Goal: Transaction & Acquisition: Purchase product/service

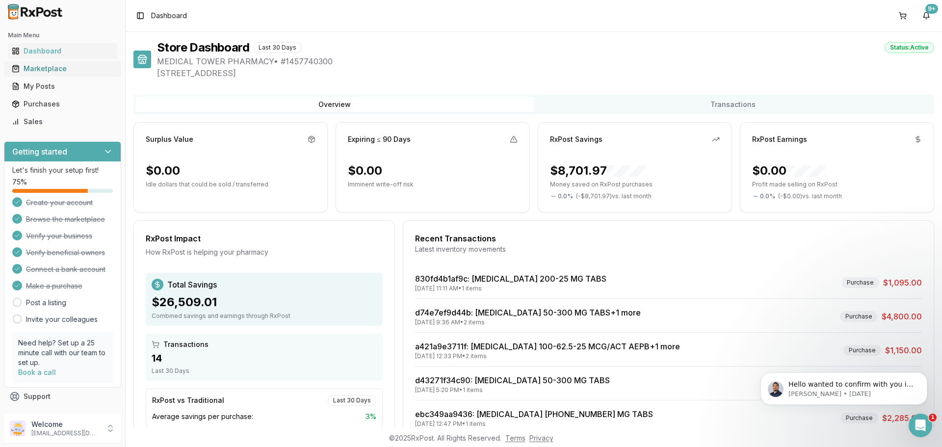
click at [50, 73] on div "Marketplace" at bounding box center [63, 69] width 102 height 10
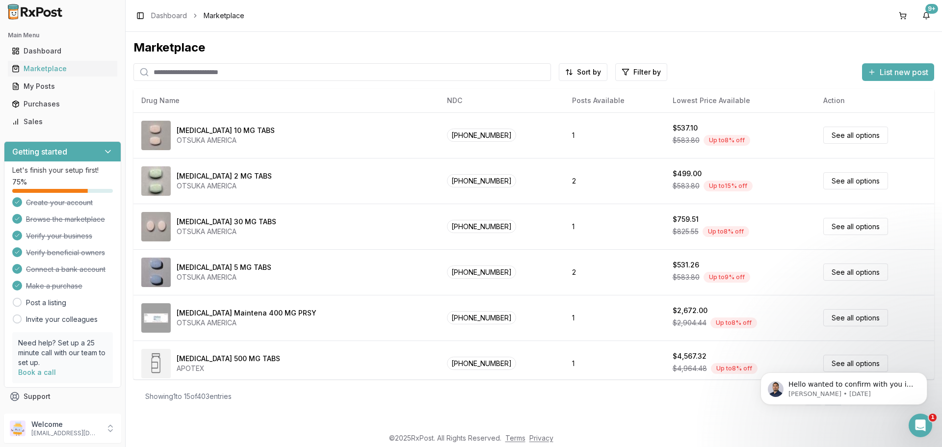
click at [160, 76] on input "search" at bounding box center [341, 72] width 417 height 18
type input "********"
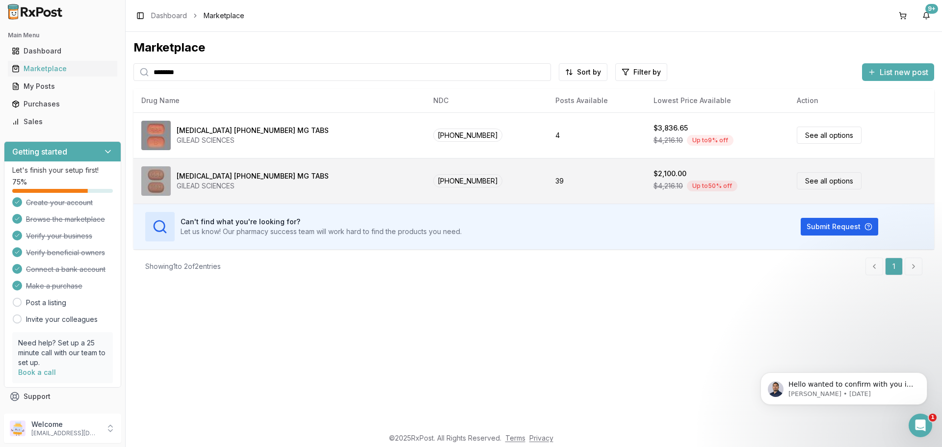
click at [202, 180] on div "[MEDICAL_DATA] [PHONE_NUMBER] MG TABS" at bounding box center [253, 176] width 152 height 10
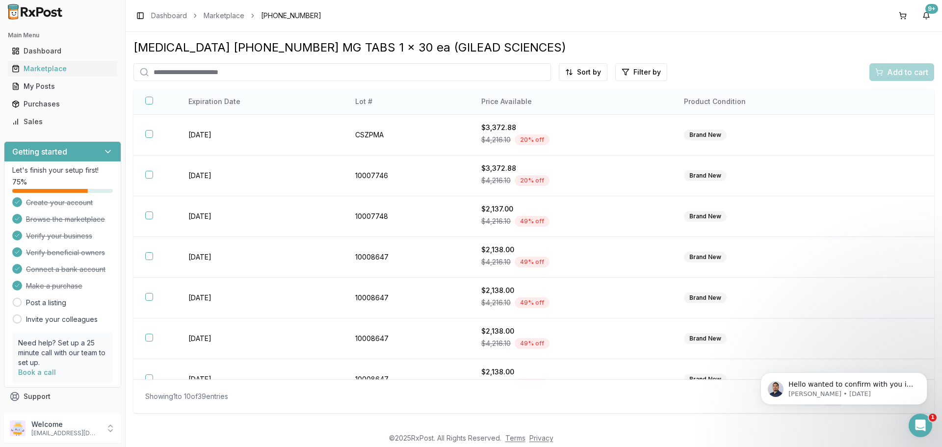
click at [543, 103] on th "Price Available" at bounding box center [570, 102] width 203 height 26
click at [589, 73] on html "Main Menu Dashboard Marketplace My Posts Purchases Sales Getting started Let's …" at bounding box center [471, 223] width 942 height 447
click at [546, 109] on div "Price (Low to High)" at bounding box center [559, 109] width 93 height 16
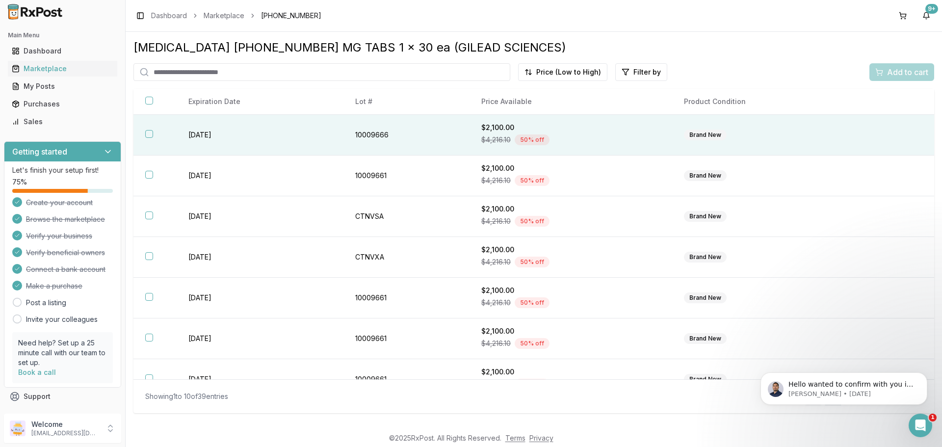
click at [152, 134] on button "button" at bounding box center [149, 134] width 8 height 8
click at [896, 70] on span "Add to cart" at bounding box center [907, 72] width 41 height 12
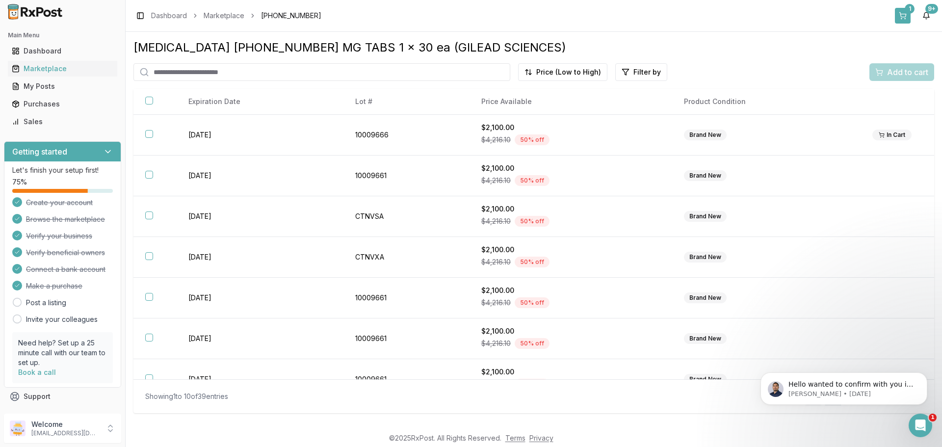
click at [905, 12] on div "1" at bounding box center [910, 9] width 10 height 10
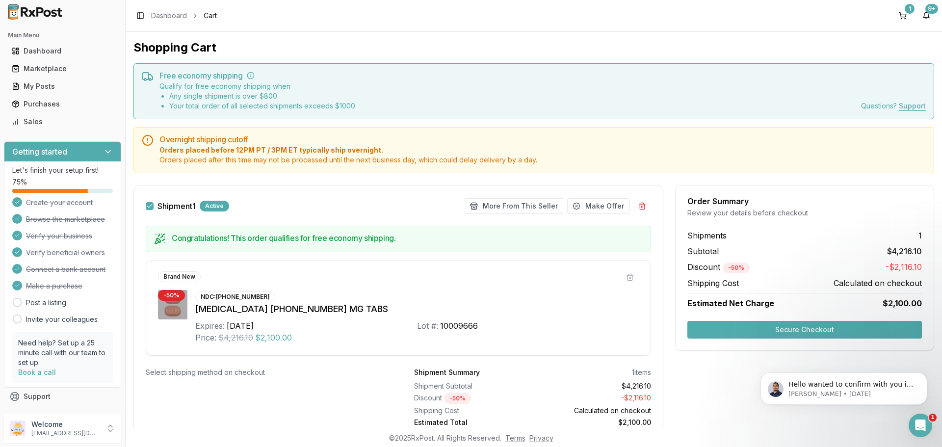
scroll to position [40, 0]
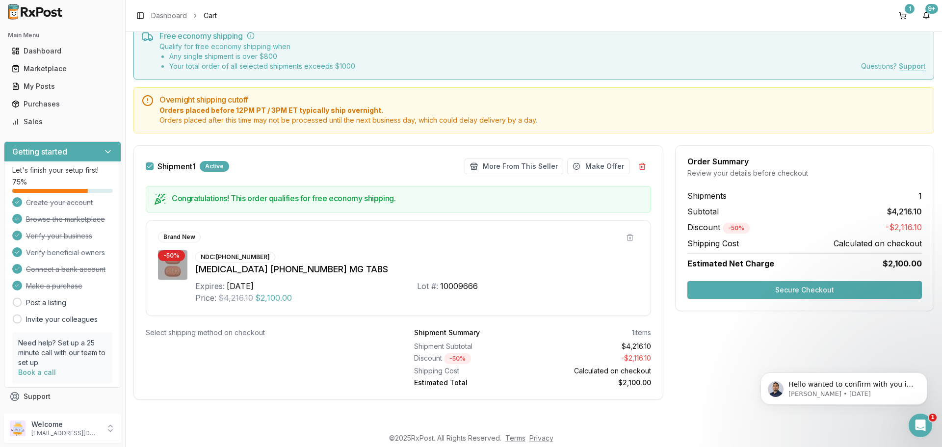
click at [769, 291] on button "Secure Checkout" at bounding box center [804, 290] width 234 height 18
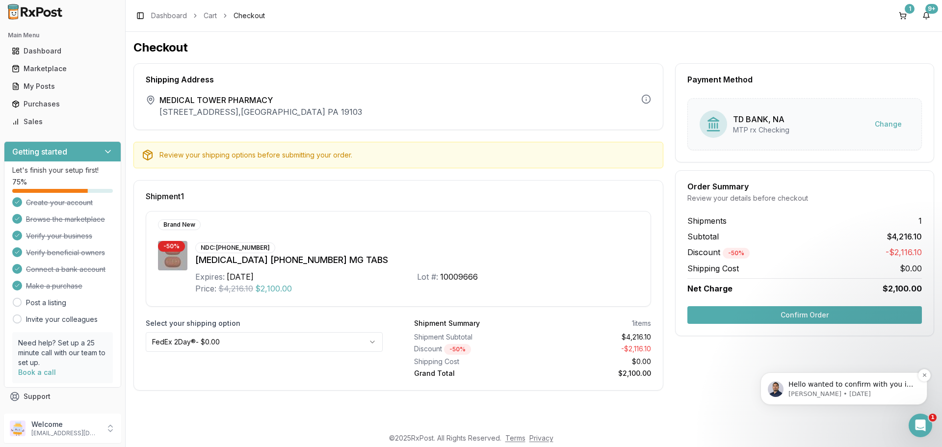
click at [853, 388] on p "Hello wanted to confirm with you if you received this delivery order:a421a9e371…" at bounding box center [851, 385] width 127 height 10
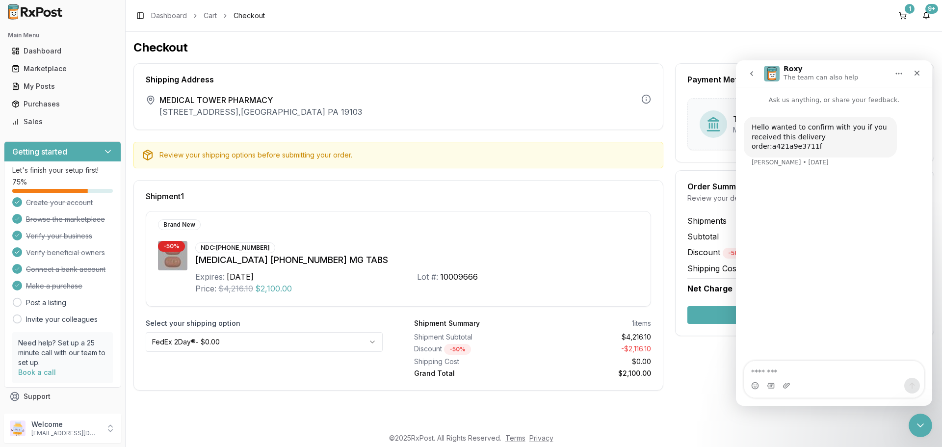
click at [522, 264] on div "[MEDICAL_DATA] [PHONE_NUMBER] MG TABS" at bounding box center [416, 260] width 443 height 14
click at [714, 313] on button "Confirm Order" at bounding box center [804, 315] width 234 height 18
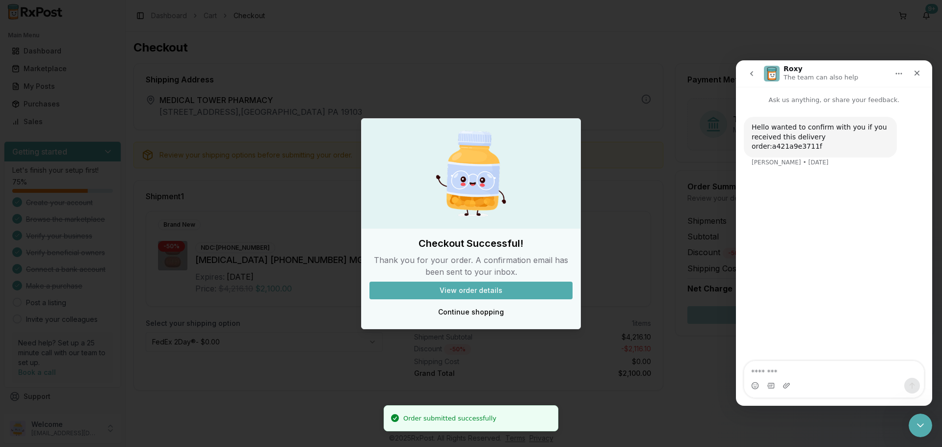
click at [499, 291] on button "View order details" at bounding box center [470, 291] width 203 height 18
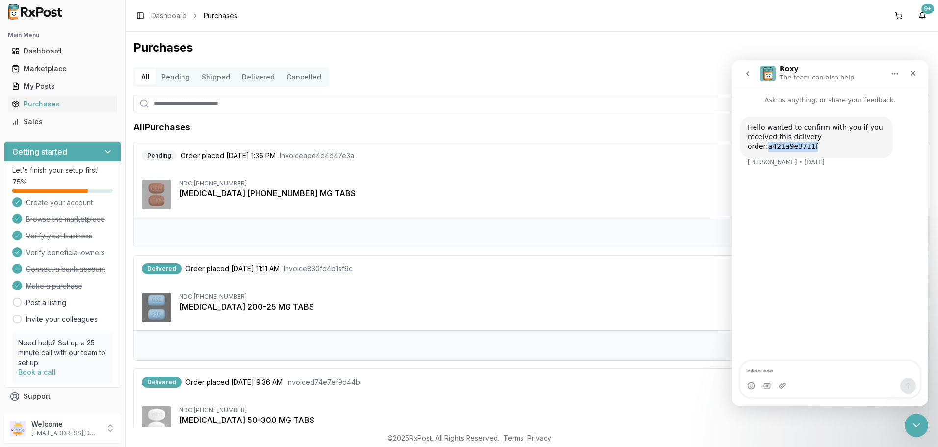
drag, startPoint x: 831, startPoint y: 138, endPoint x: 877, endPoint y: 137, distance: 45.6
click at [877, 137] on div "Hello wanted to confirm with you if you received this delivery order:a421a9e371…" at bounding box center [816, 137] width 137 height 29
copy div "a421a9e3711f"
click at [688, 125] on div "All Purchases" at bounding box center [531, 127] width 797 height 14
click at [914, 75] on icon "Close" at bounding box center [912, 73] width 5 height 5
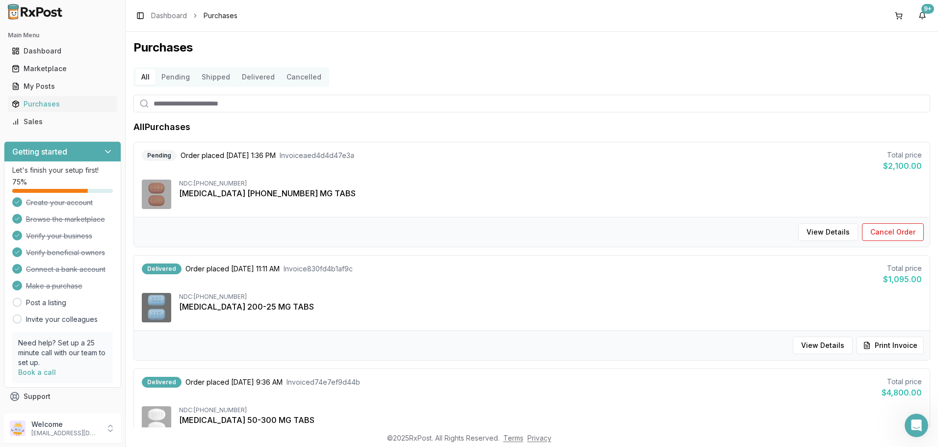
scroll to position [274, 0]
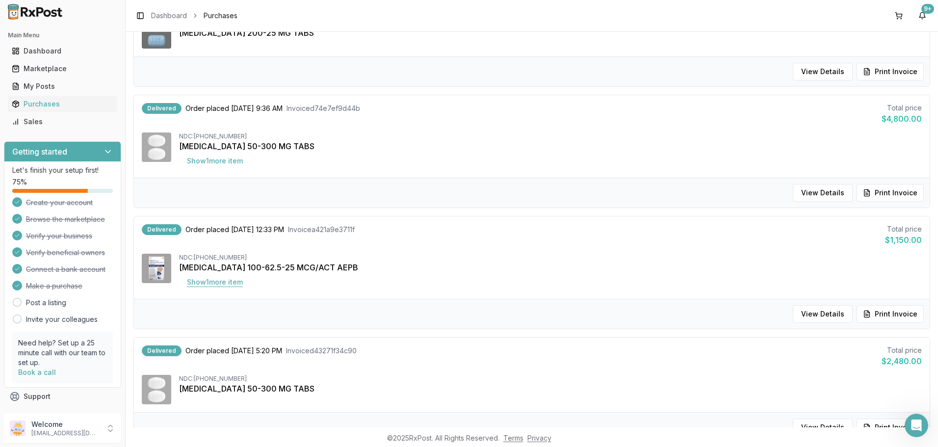
click at [224, 284] on button "Show 1 more item" at bounding box center [215, 282] width 72 height 18
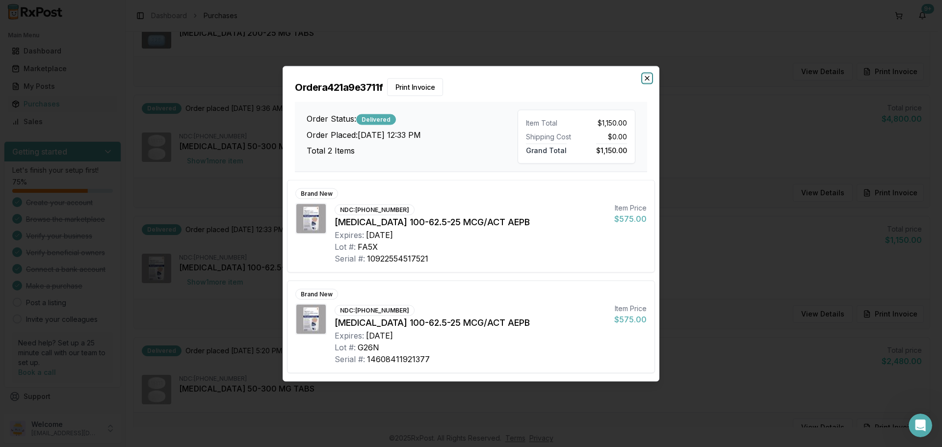
click at [646, 77] on icon "button" at bounding box center [647, 78] width 4 height 4
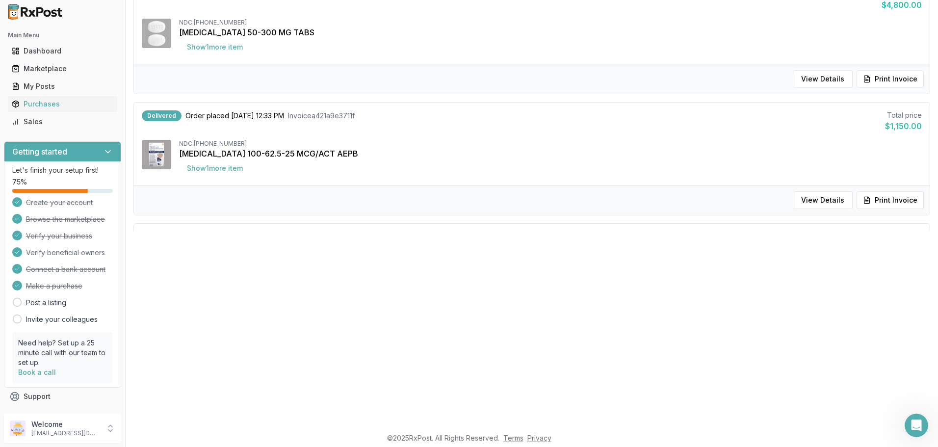
scroll to position [177, 0]
